Goal: Check status: Check status

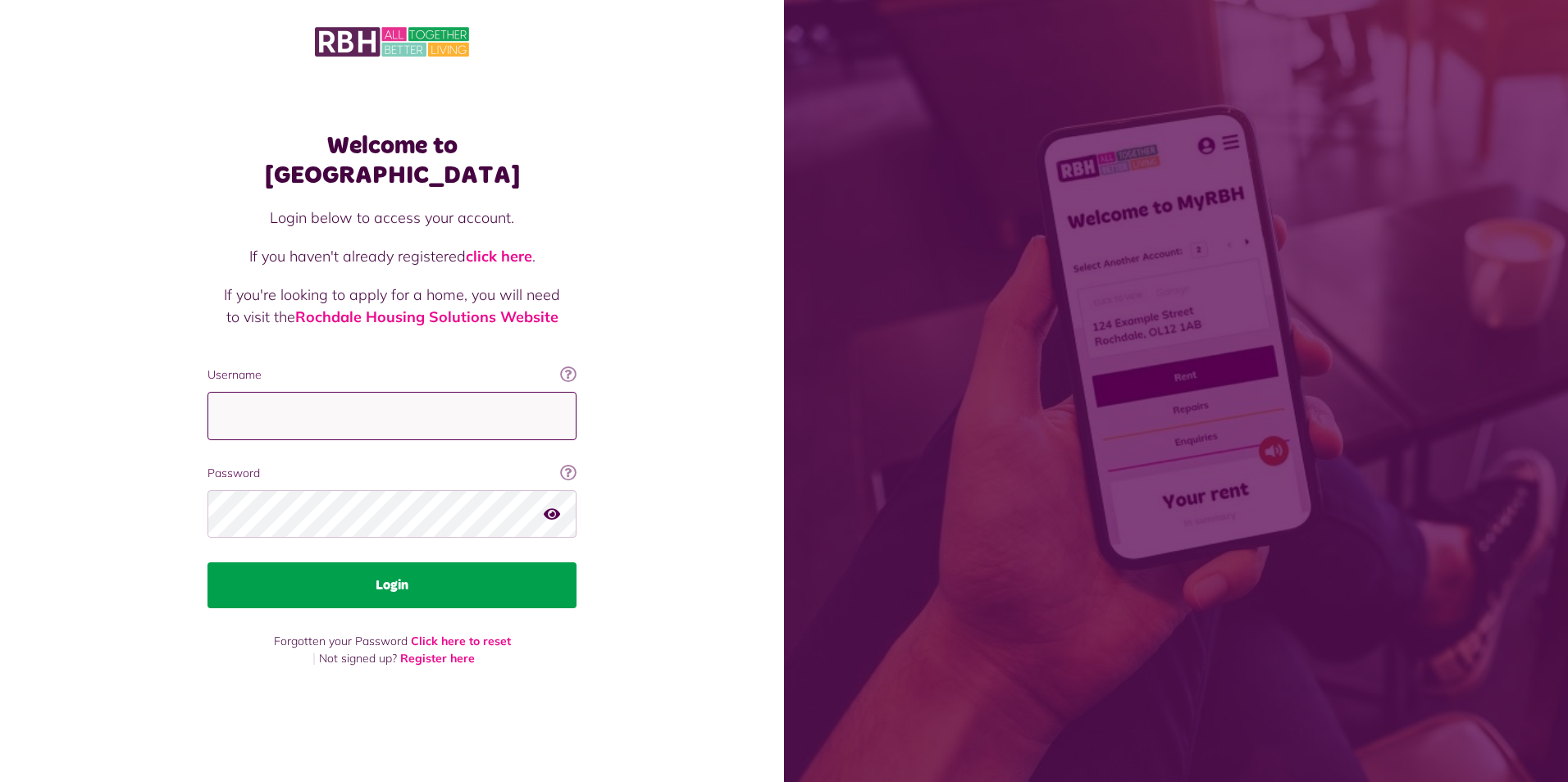
type input "**********"
click at [394, 573] on button "Login" at bounding box center [391, 585] width 369 height 46
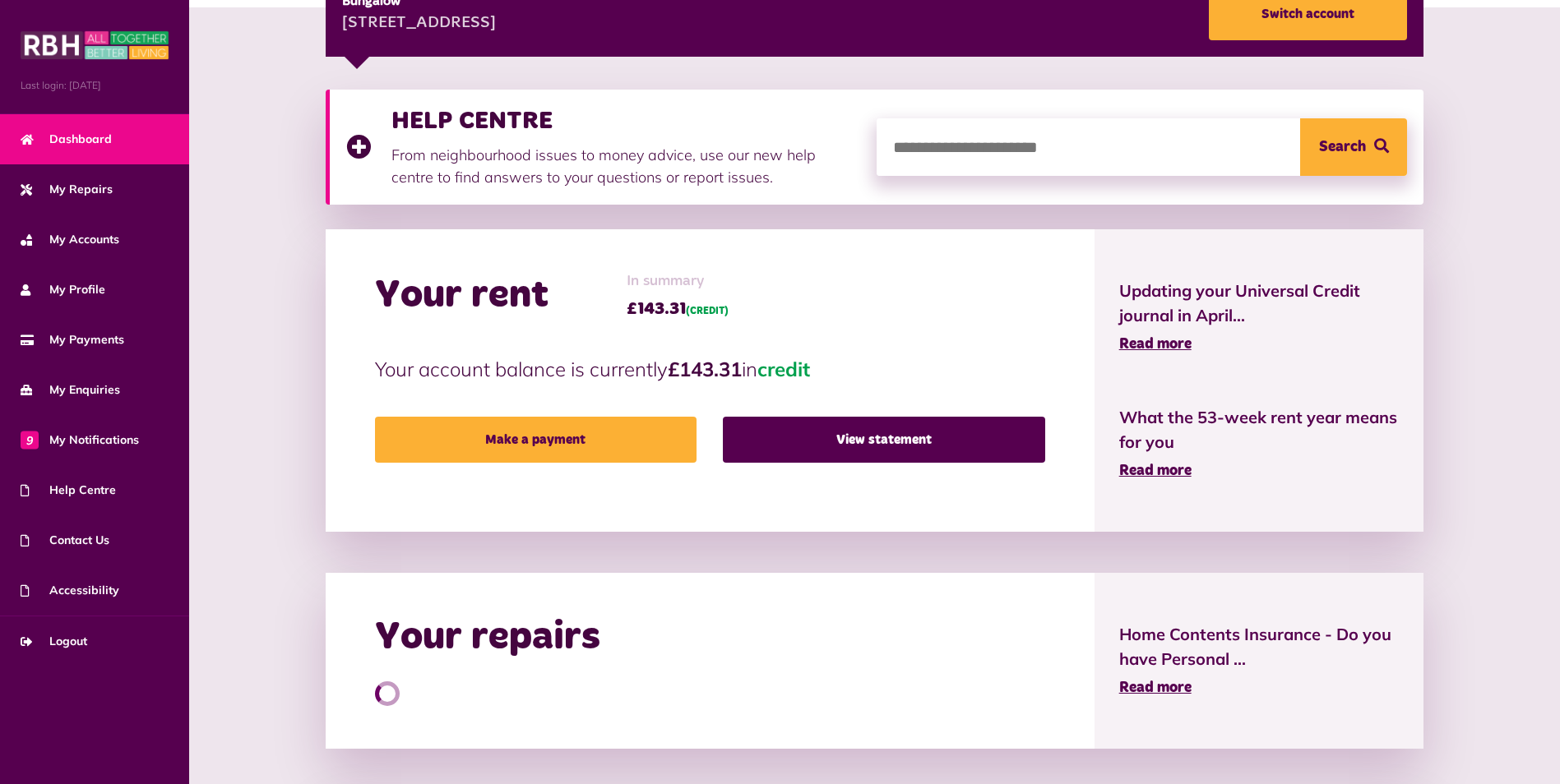
scroll to position [274, 0]
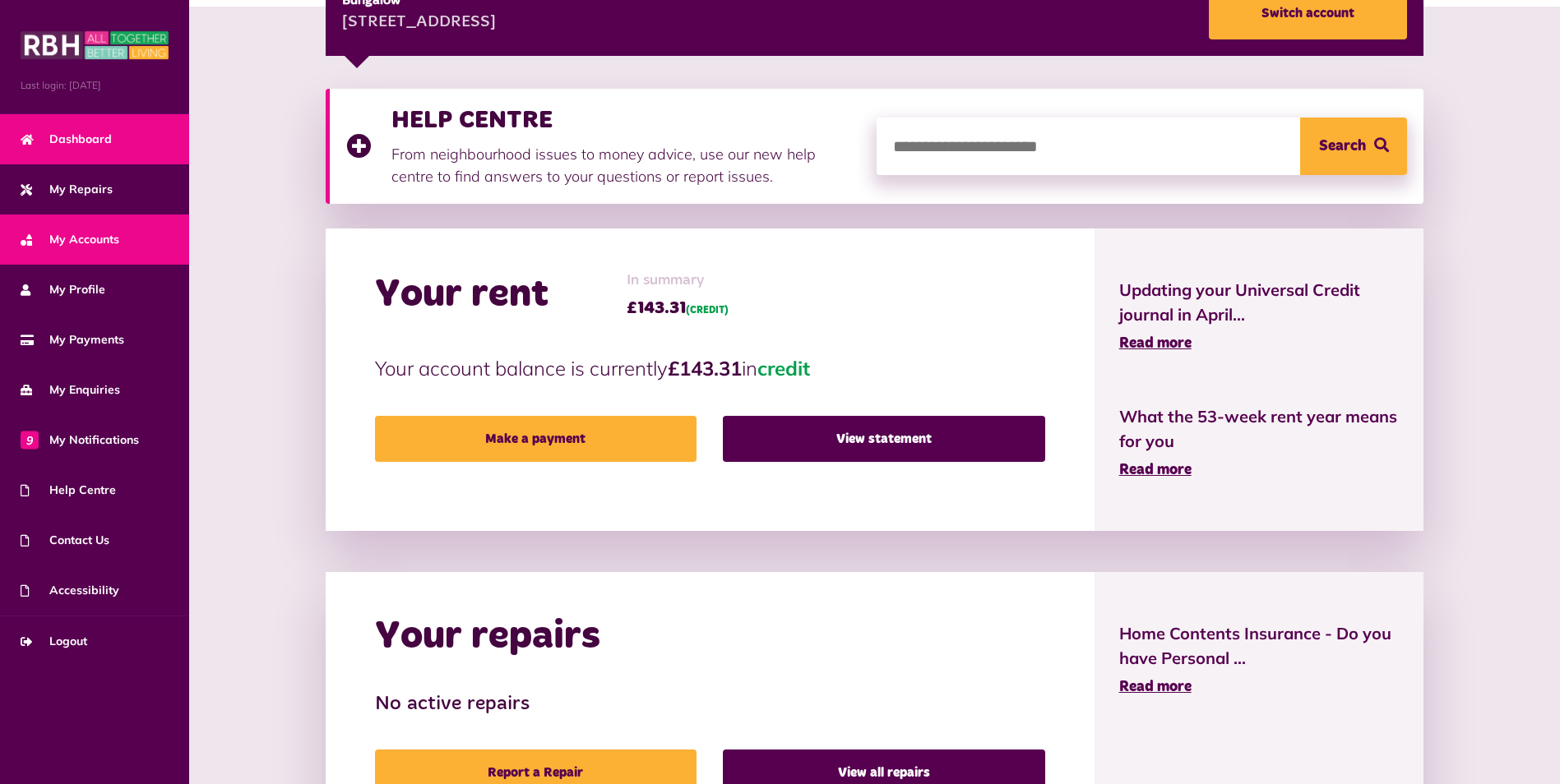
click at [76, 244] on span "My Accounts" at bounding box center [70, 239] width 99 height 17
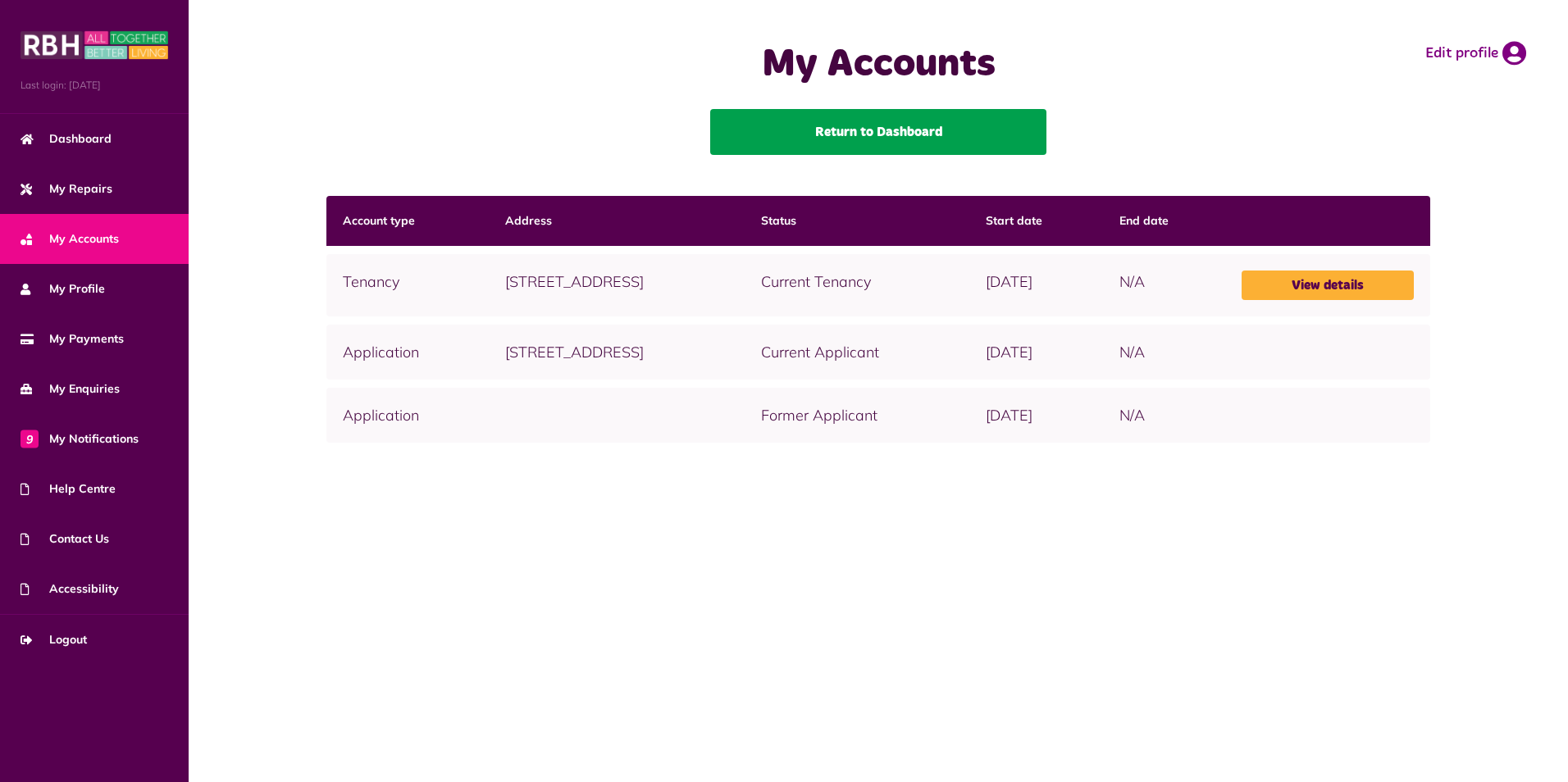
click at [878, 123] on link "Return to Dashboard" at bounding box center [878, 132] width 336 height 46
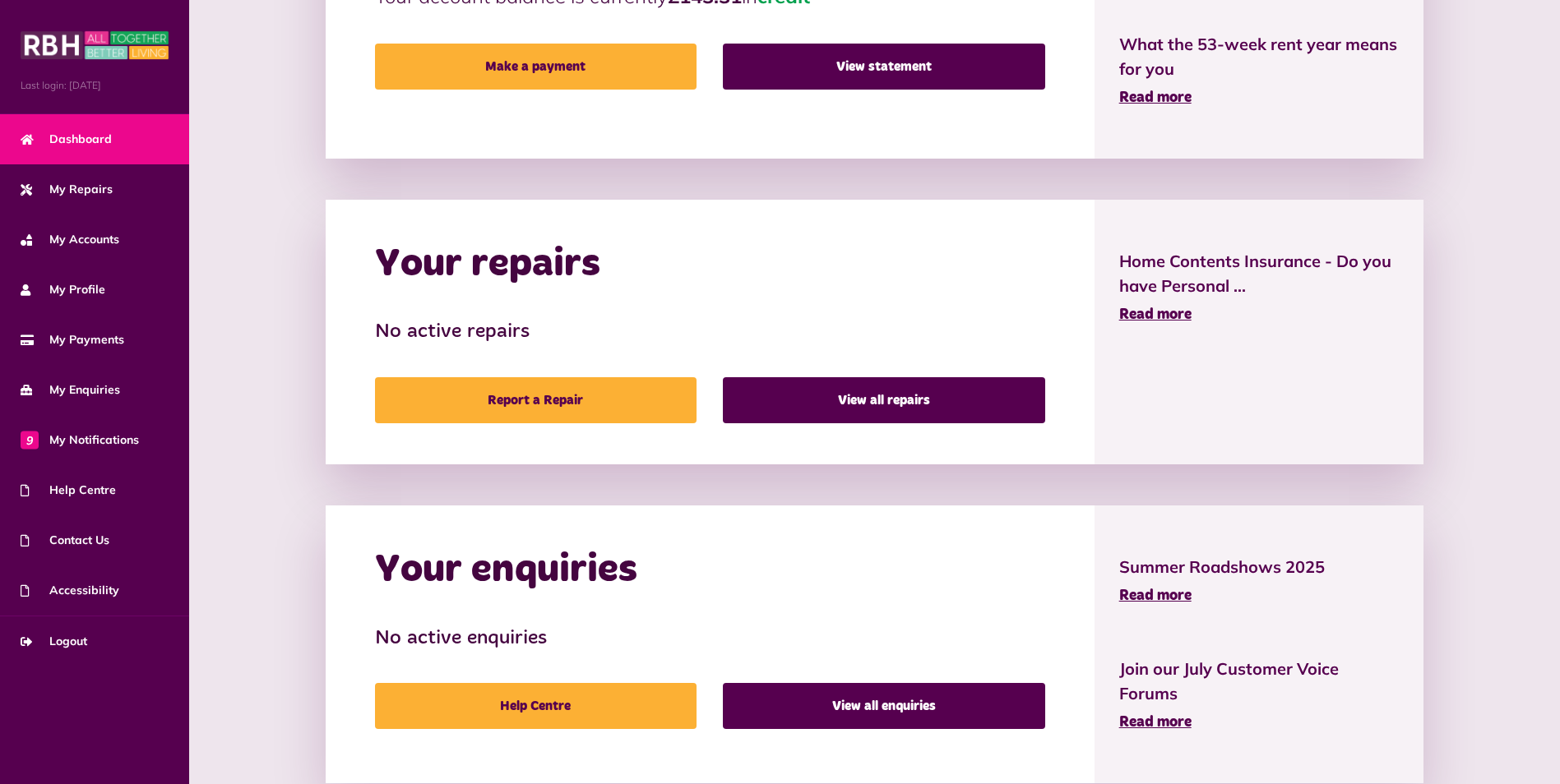
scroll to position [691, 0]
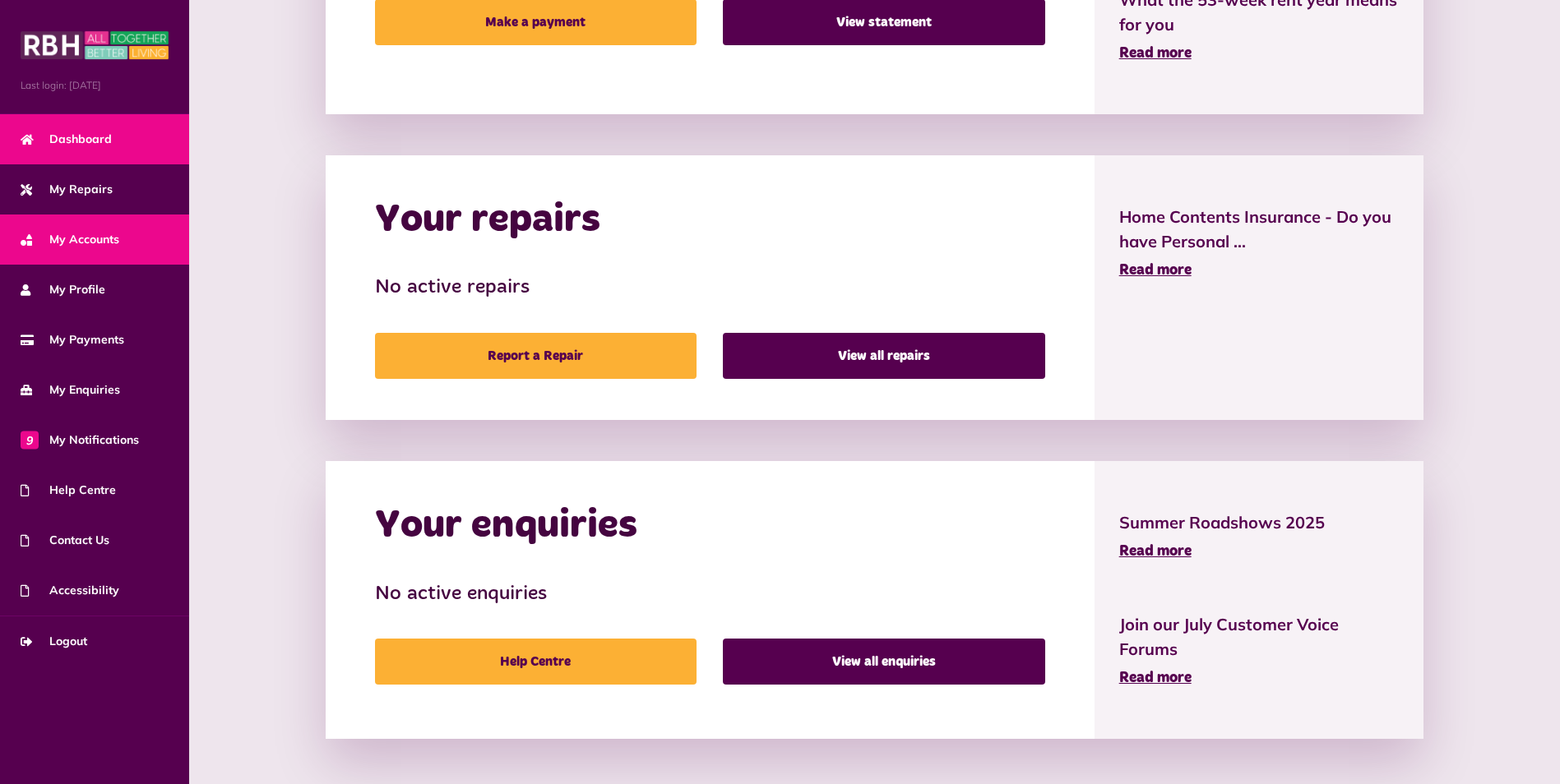
click at [119, 240] on span "My Accounts" at bounding box center [70, 239] width 99 height 17
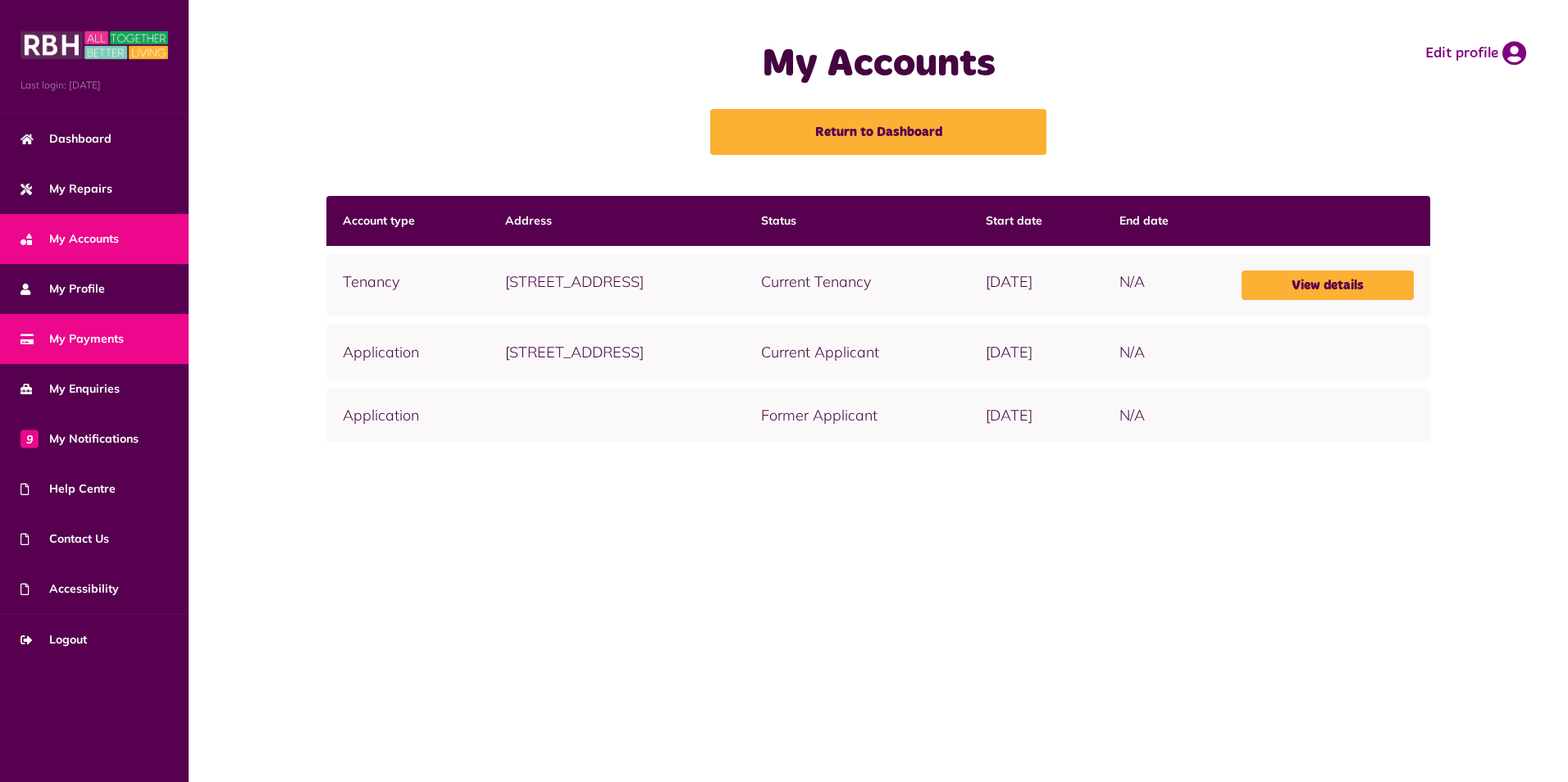
click at [95, 338] on span "My Payments" at bounding box center [72, 339] width 104 height 17
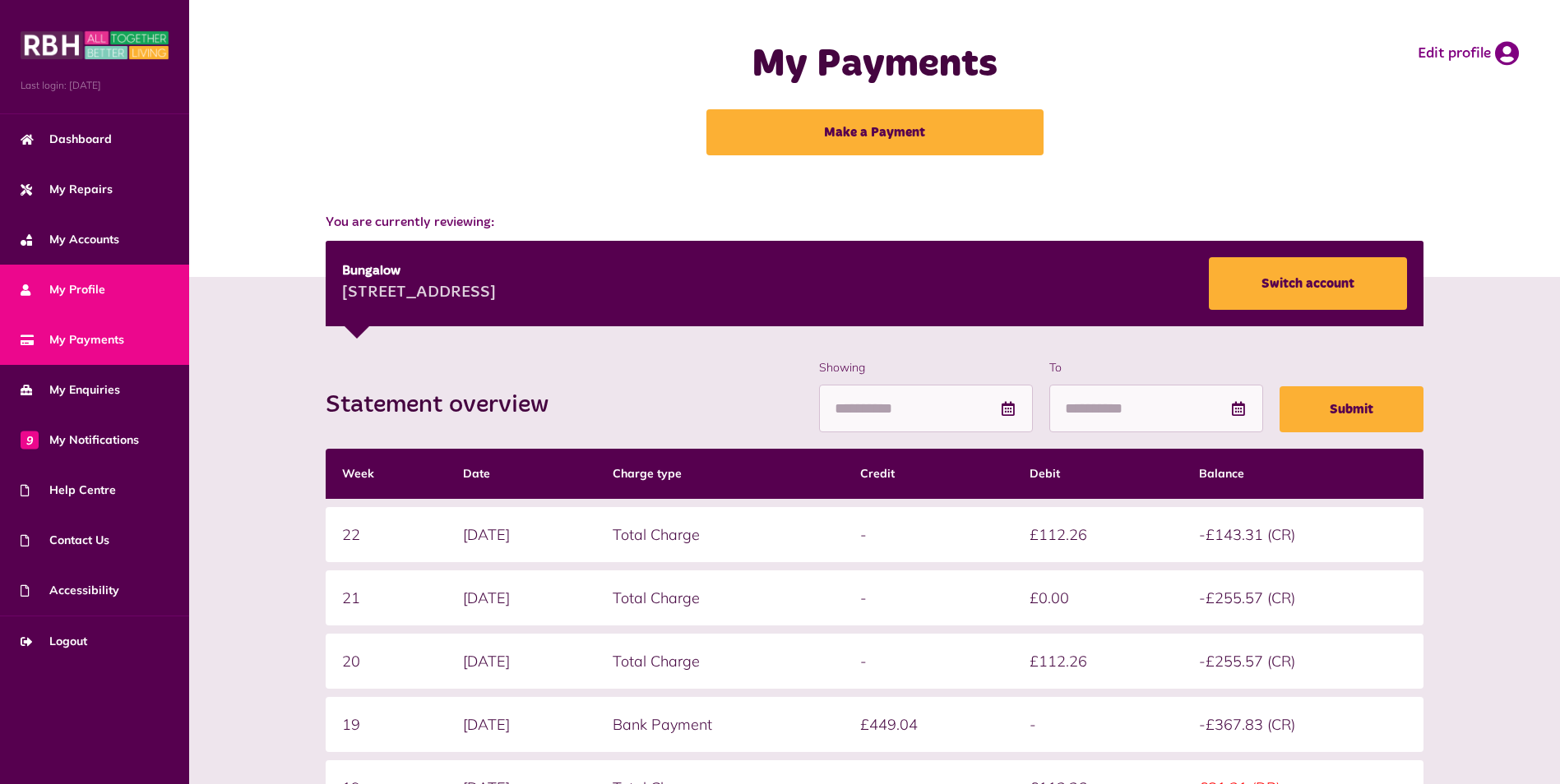
click at [94, 281] on span "My Profile" at bounding box center [63, 290] width 85 height 17
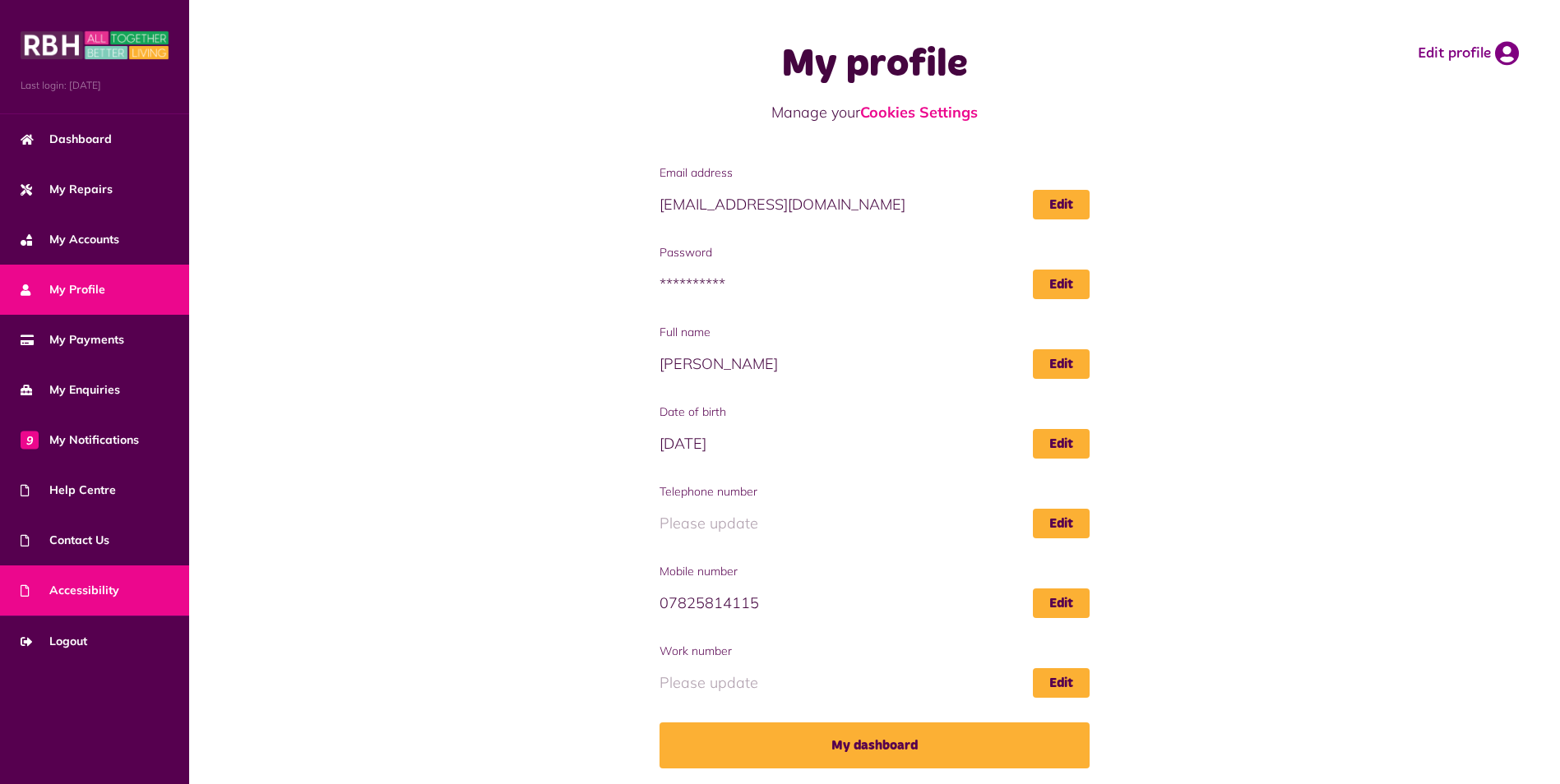
click at [93, 594] on span "Accessibility" at bounding box center [70, 591] width 99 height 17
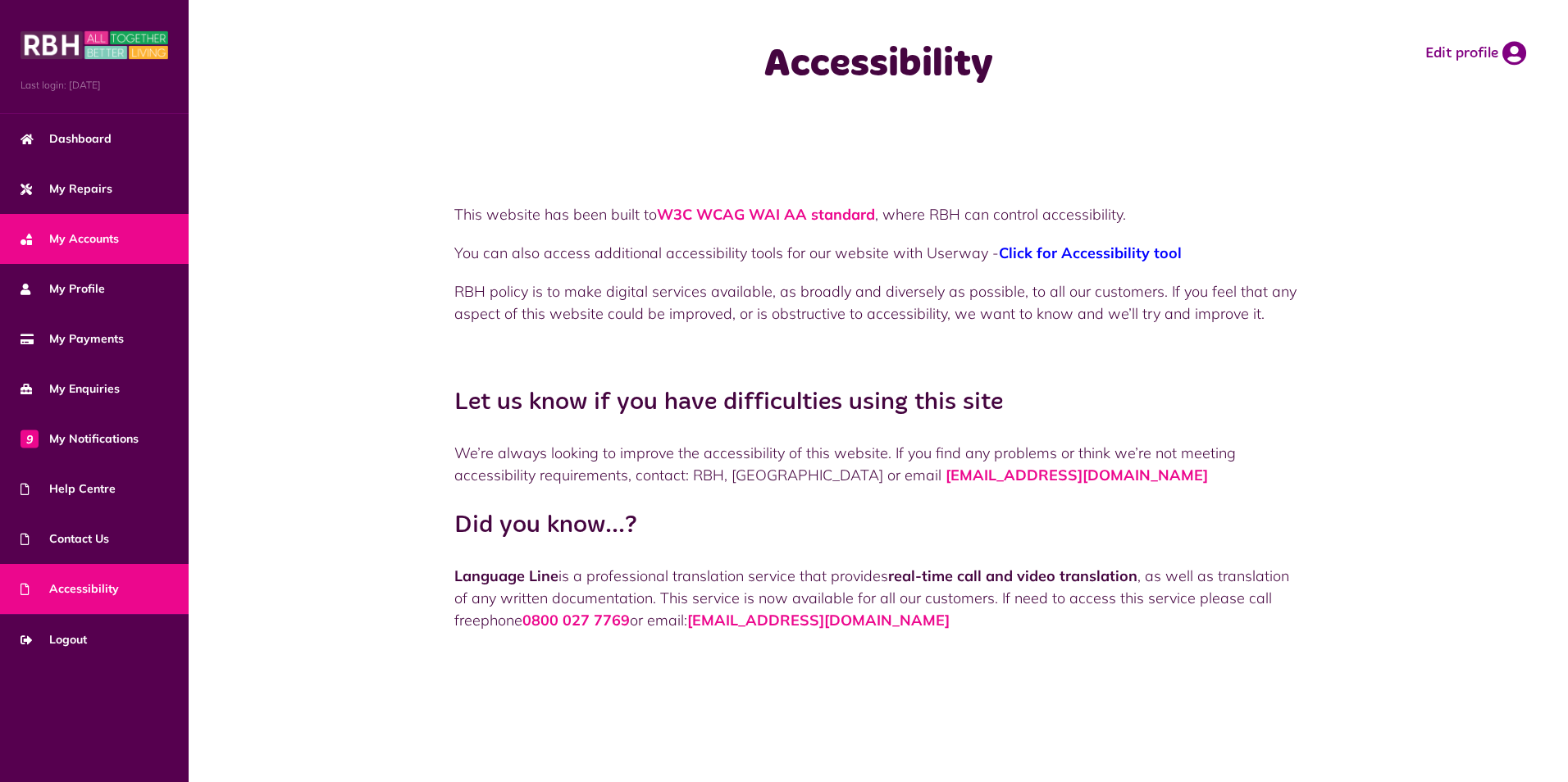
click at [111, 228] on link "My Accounts" at bounding box center [94, 239] width 188 height 50
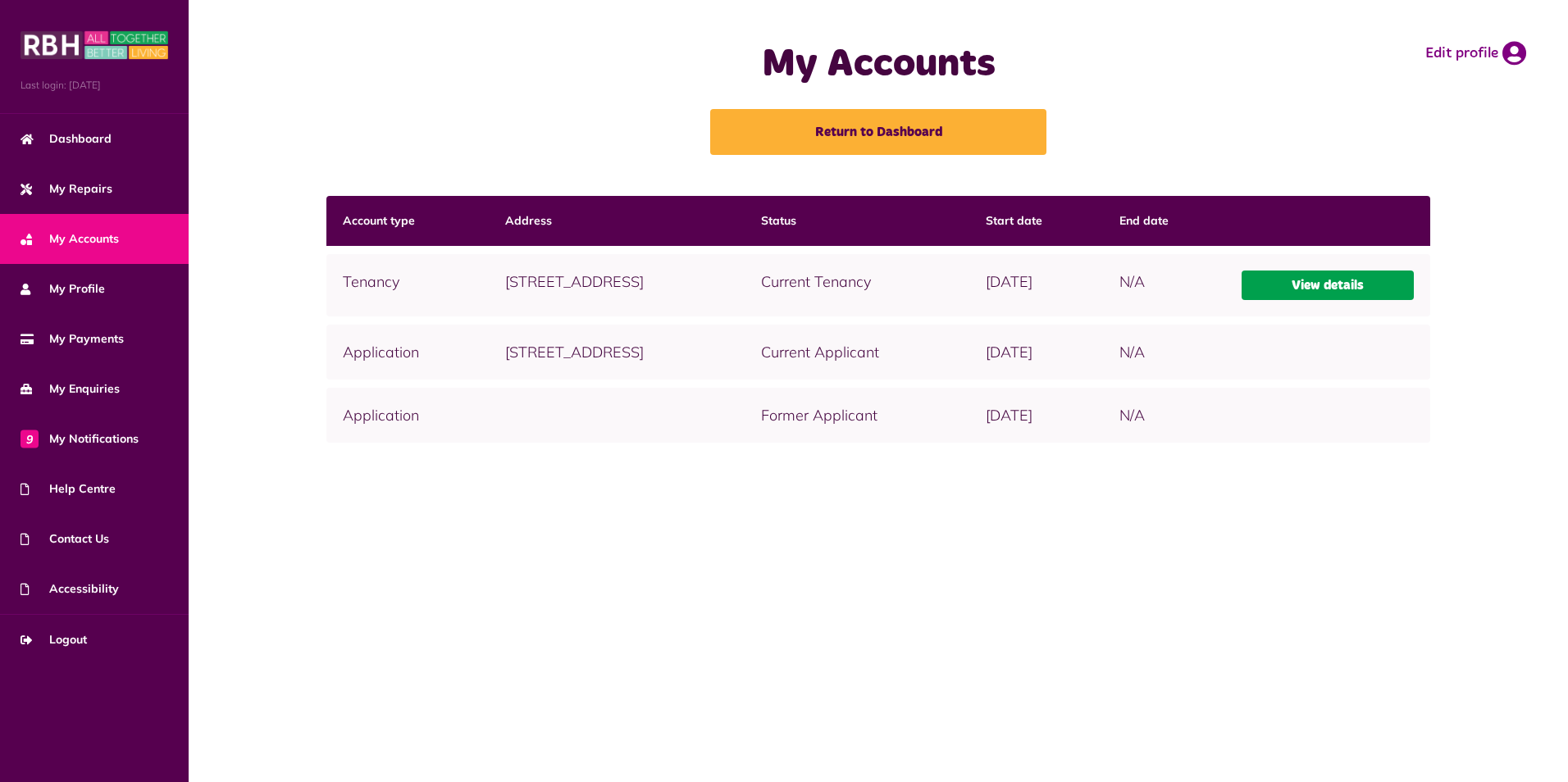
click at [1322, 287] on link "View details" at bounding box center [1328, 285] width 173 height 30
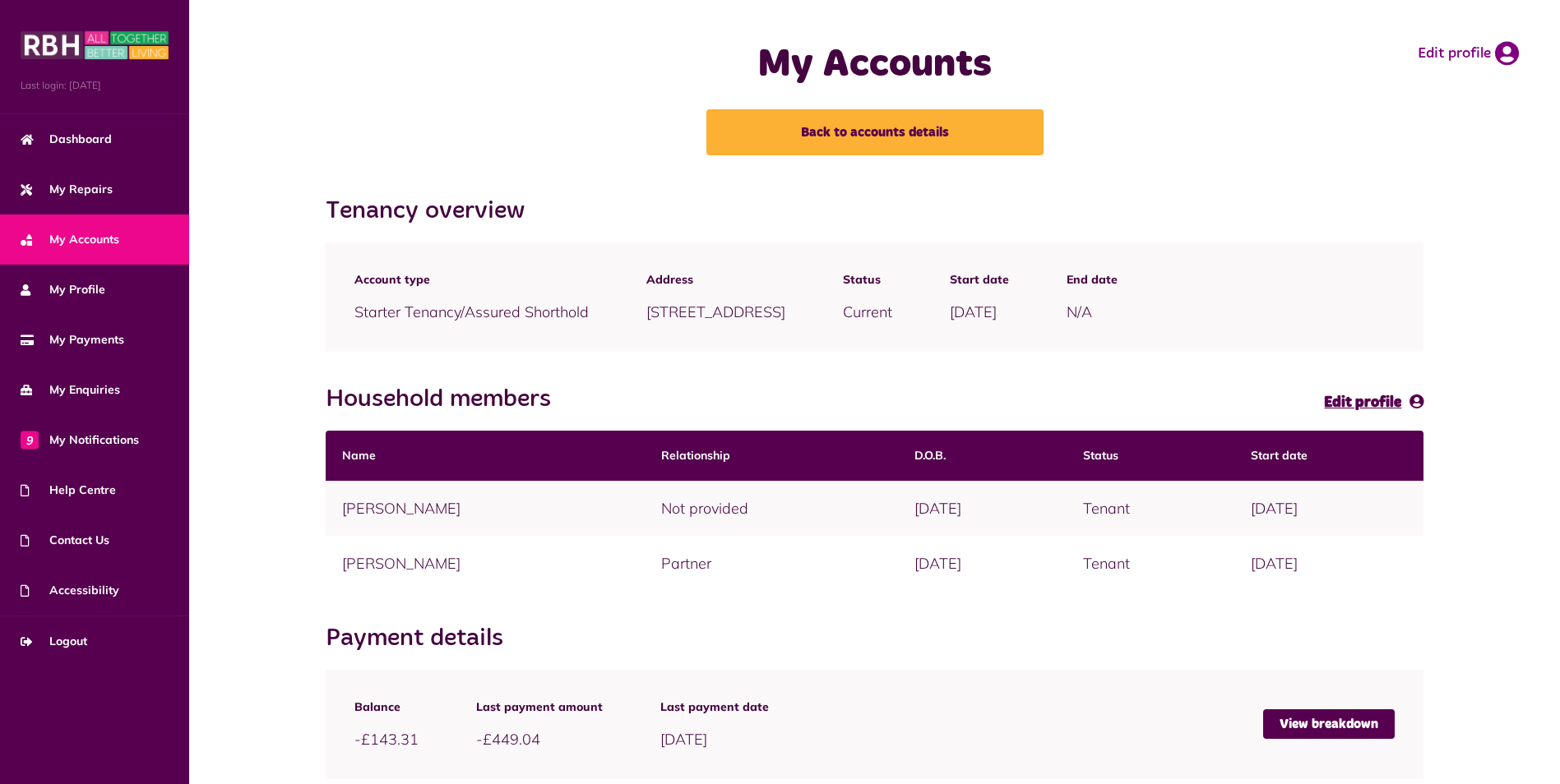
scroll to position [99, 0]
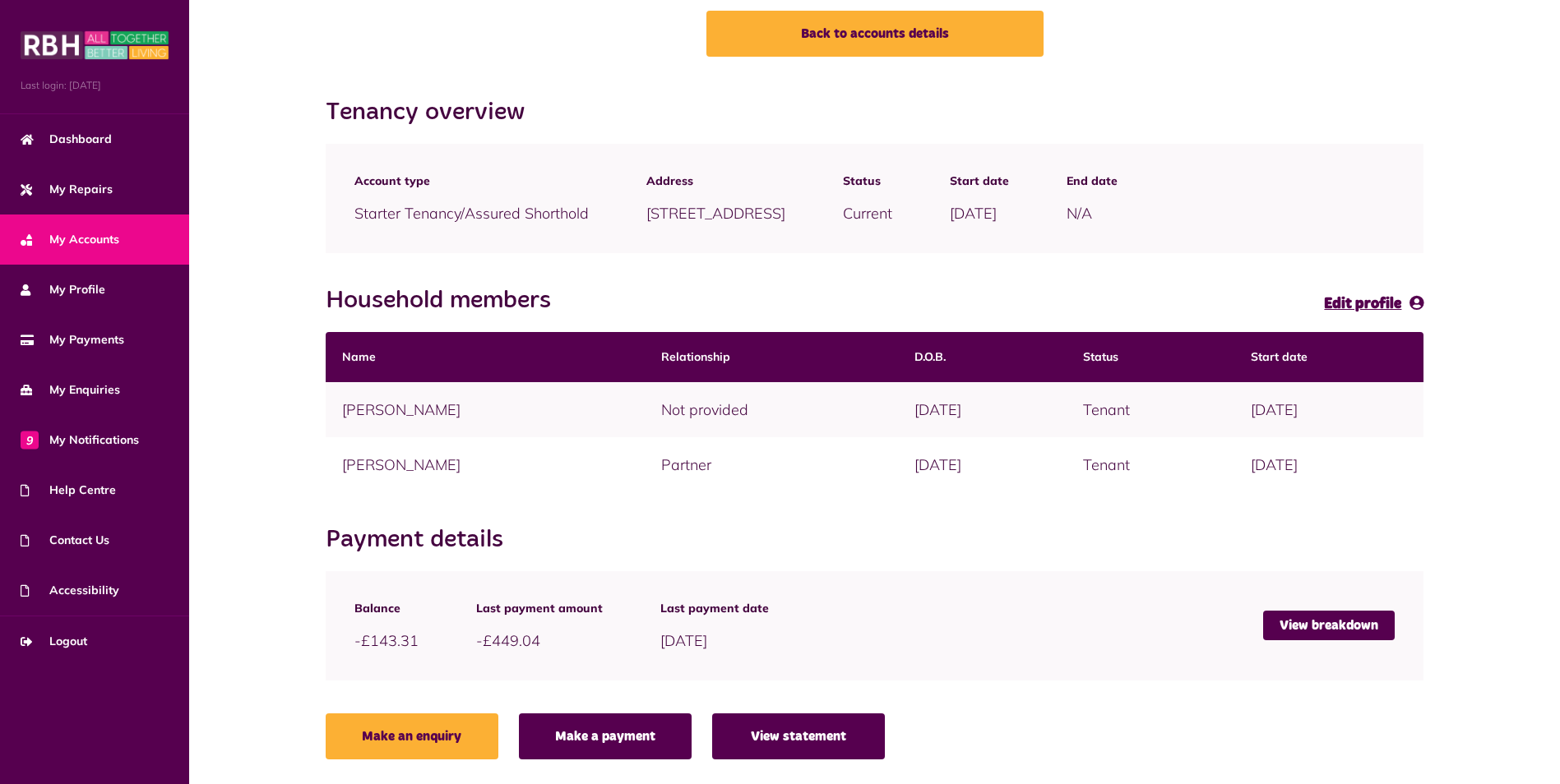
click at [801, 735] on link "View statement" at bounding box center [798, 737] width 172 height 46
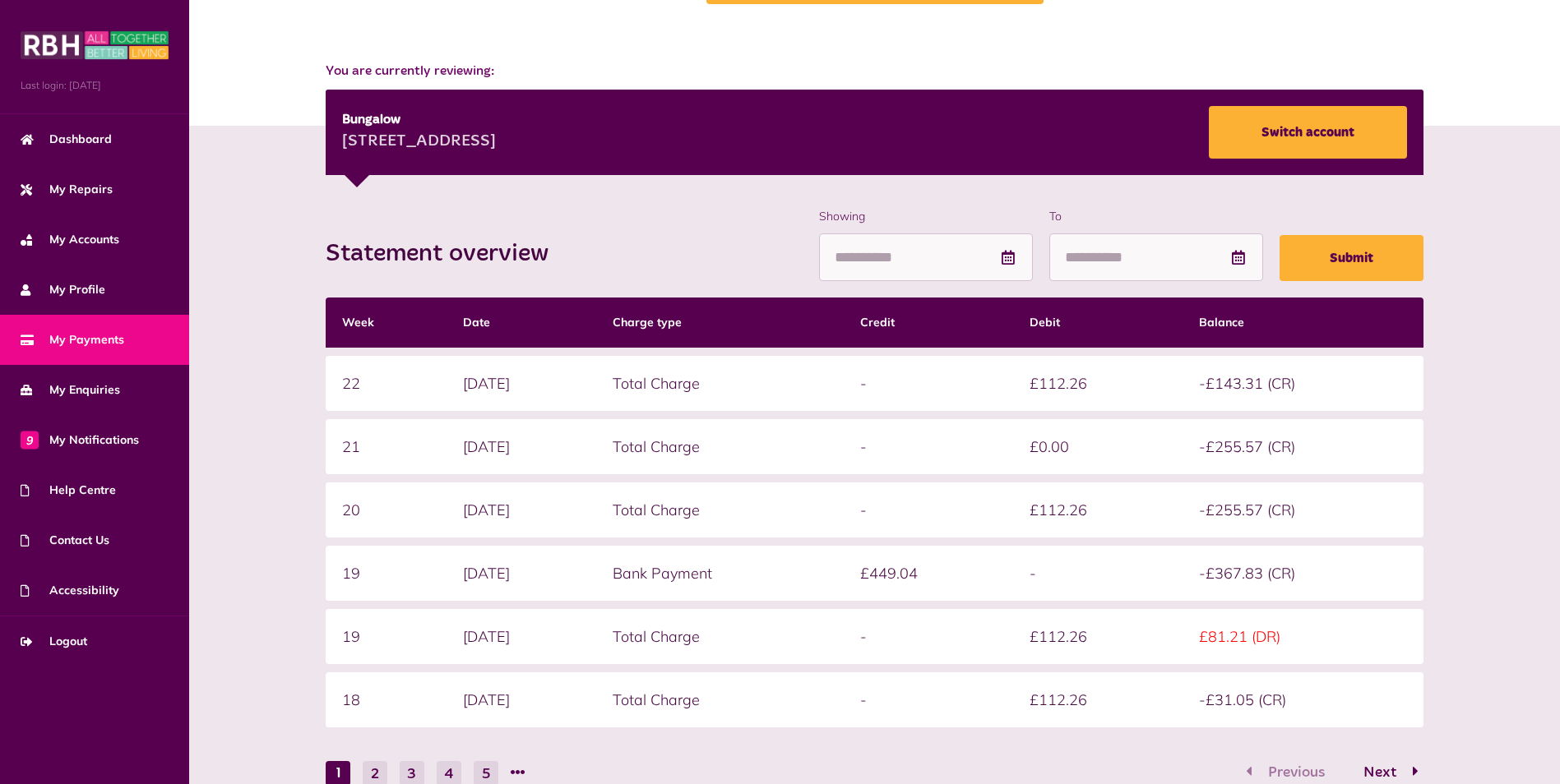
scroll to position [289, 0]
